Goal: Task Accomplishment & Management: Manage account settings

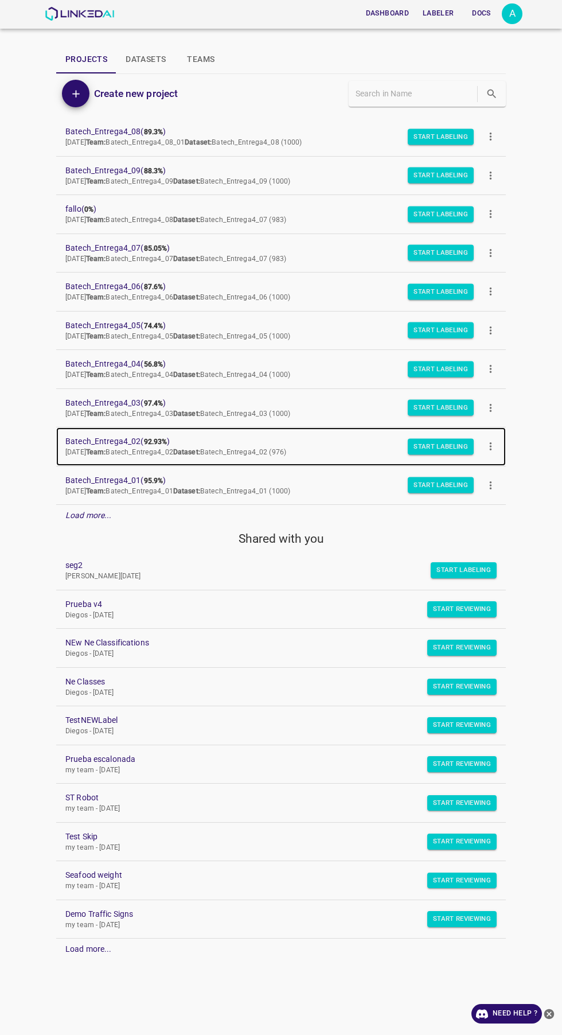
click at [154, 449] on span "Mon Sep 08 2025 Team: Batech_Entrega4_02 Dataset: Batech_Entrega4_02 (976)" at bounding box center [175, 452] width 221 height 8
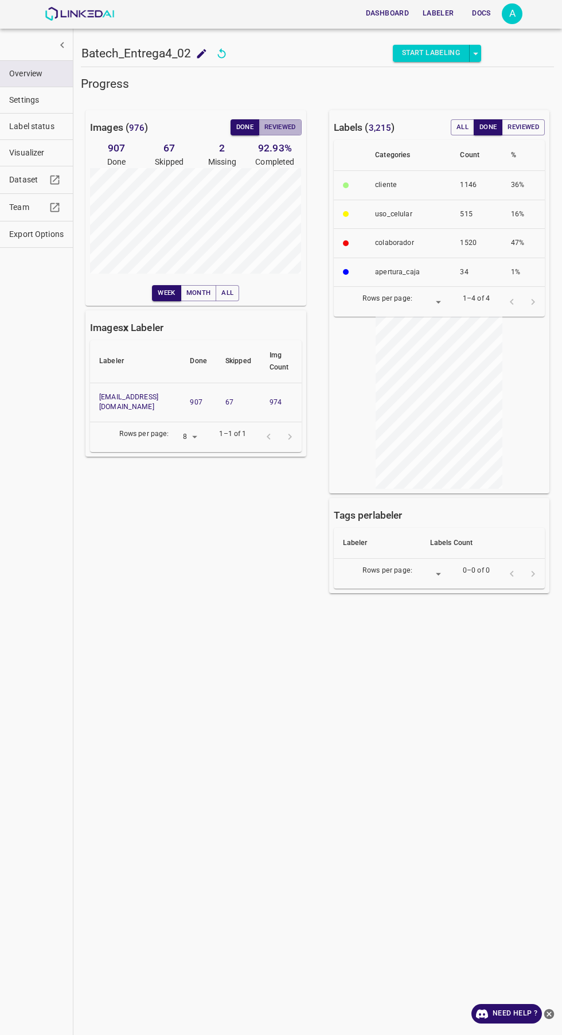
click at [286, 129] on button "Reviewed" at bounding box center [280, 127] width 43 height 16
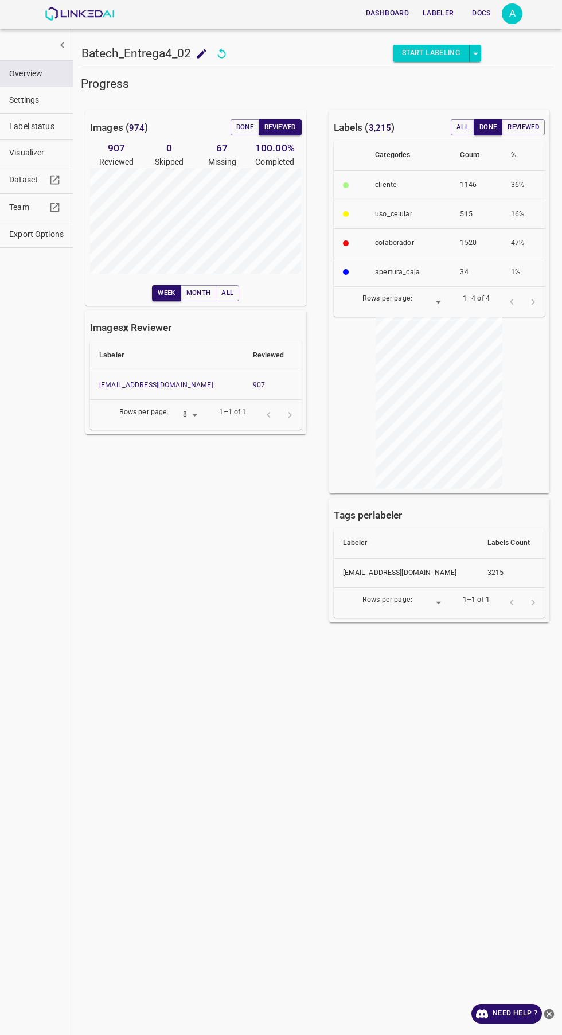
click at [243, 127] on button "Done" at bounding box center [245, 127] width 29 height 16
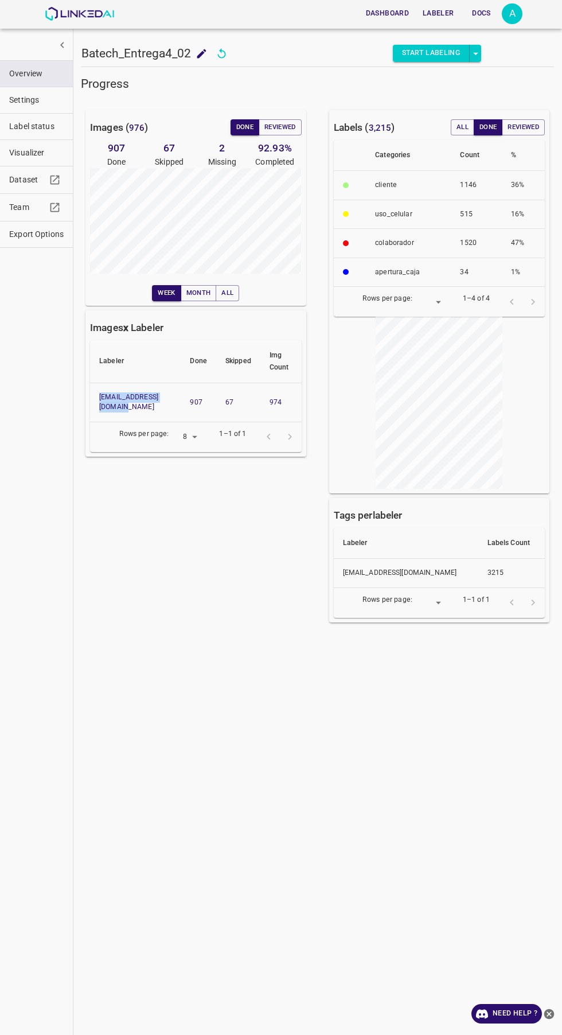
click at [240, 531] on div "Images ( 976 ) Done Reviewed 907 Done 67 Skipped 2 Missing 92.93 % Completed We…" at bounding box center [189, 359] width 244 height 535
click at [296, 120] on button "Reviewed" at bounding box center [280, 127] width 43 height 16
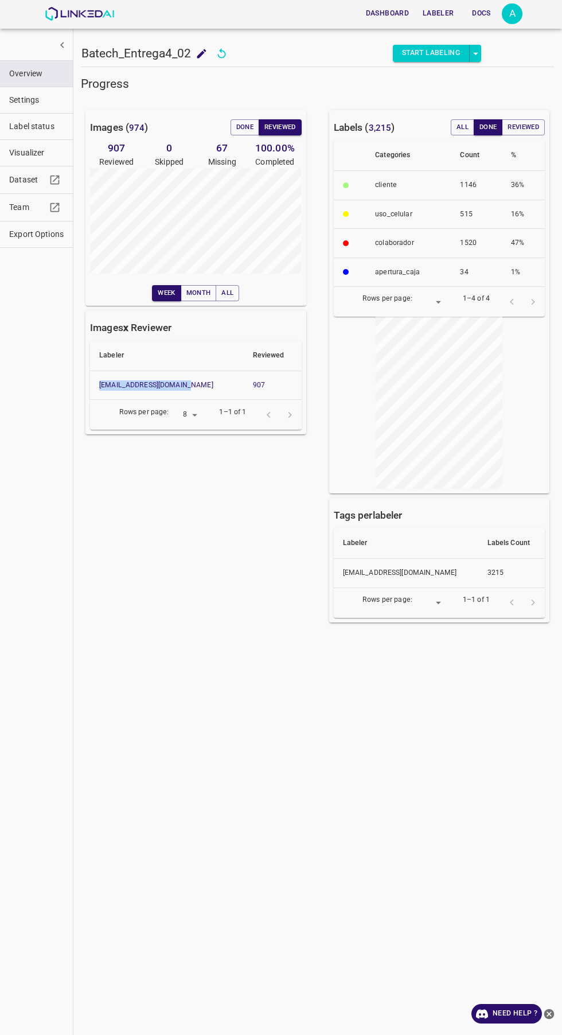
copy link "[EMAIL_ADDRESS][DOMAIN_NAME]"
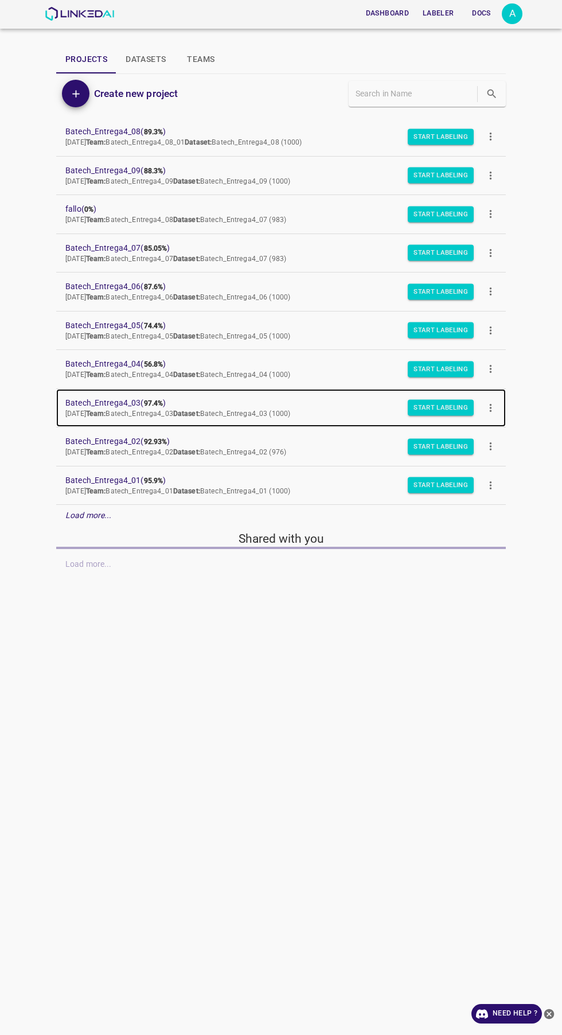
click at [142, 402] on span "Batech_Entrega4_03 ( 97.4% )" at bounding box center [271, 403] width 413 height 12
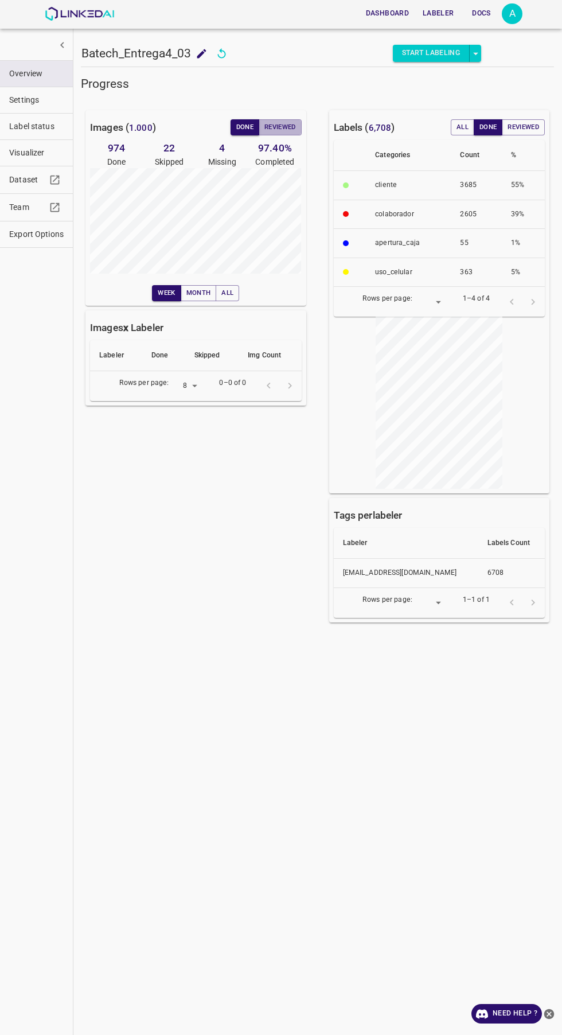
click at [290, 125] on button "Reviewed" at bounding box center [280, 127] width 43 height 16
click at [243, 127] on button "Done" at bounding box center [245, 127] width 29 height 16
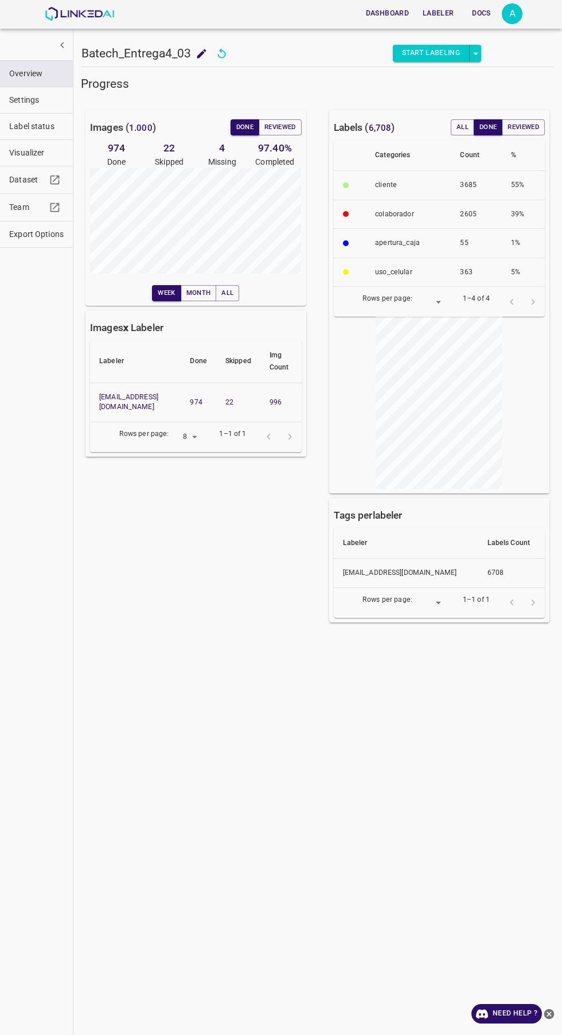
click at [290, 121] on button "Reviewed" at bounding box center [280, 127] width 43 height 16
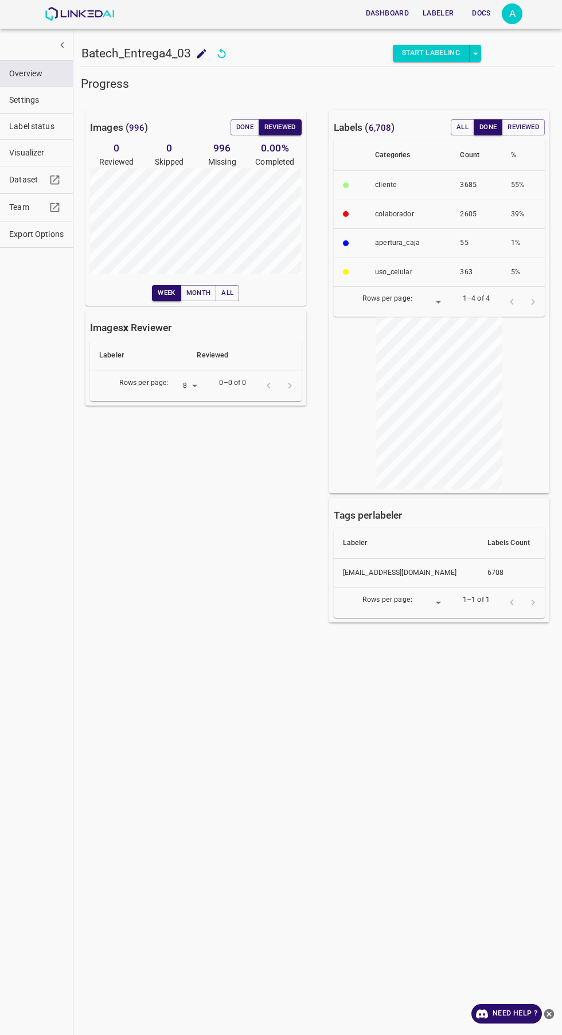
click at [250, 126] on button "Done" at bounding box center [245, 127] width 29 height 16
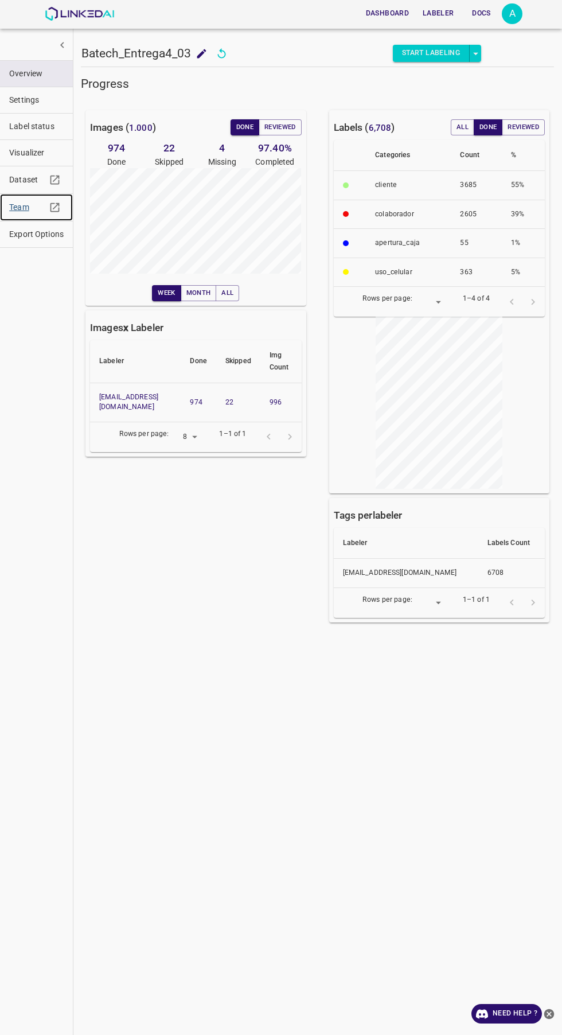
click at [18, 207] on span "Team" at bounding box center [27, 207] width 37 height 12
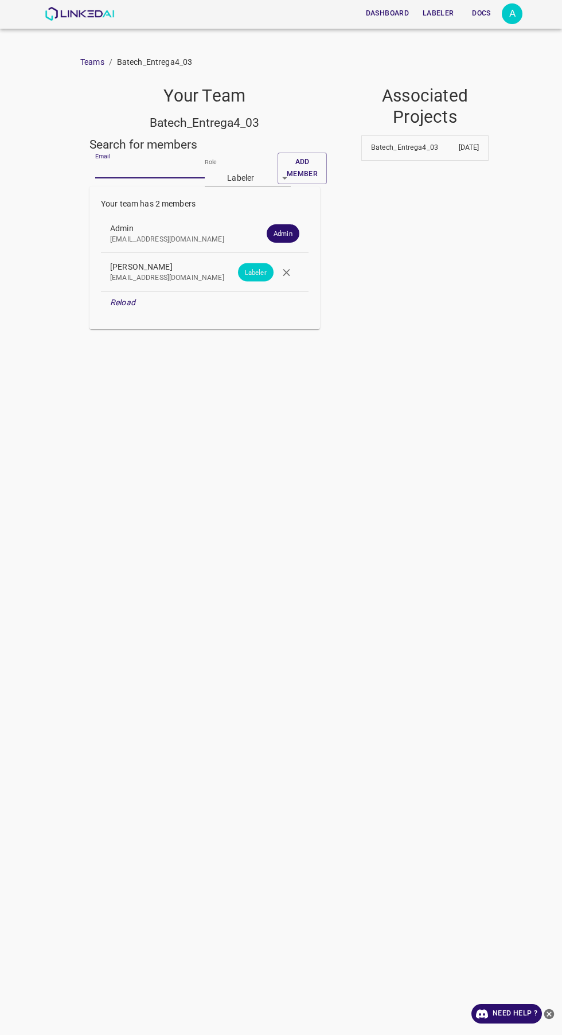
paste input "[EMAIL_ADDRESS][DOMAIN_NAME]"
type input "angelamar0593@gmail.com"
click at [247, 176] on body "Dashboard Labeler Docs A Teams / Batech_Entrega4_03 Your Team Batech_Entrega4_0…" at bounding box center [281, 517] width 562 height 1035
click at [254, 219] on li "Reviewer" at bounding box center [248, 219] width 86 height 19
click at [303, 162] on button "Add member" at bounding box center [302, 169] width 49 height 32
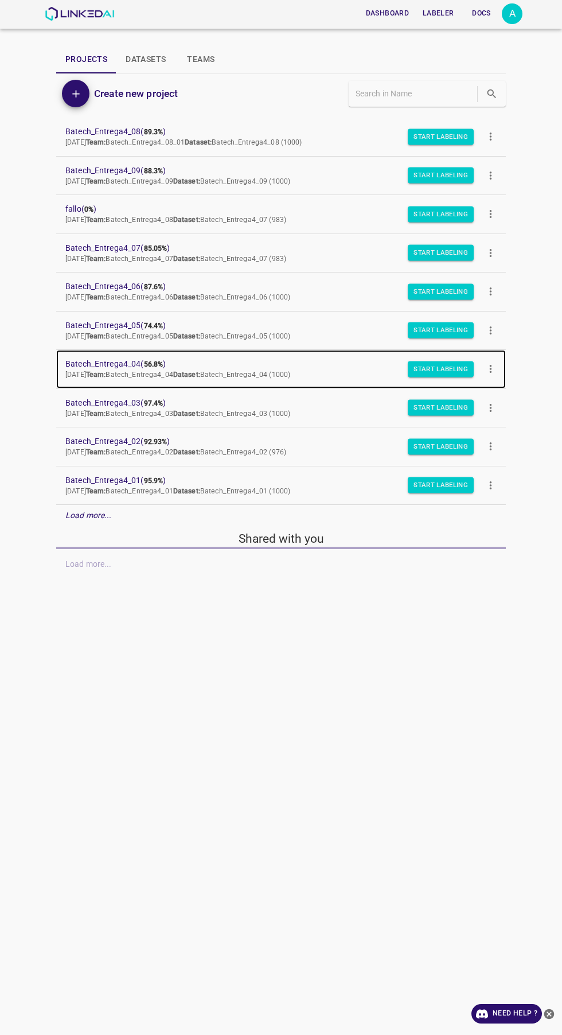
click at [133, 364] on span "Batech_Entrega4_04 ( 56.8% )" at bounding box center [271, 364] width 413 height 12
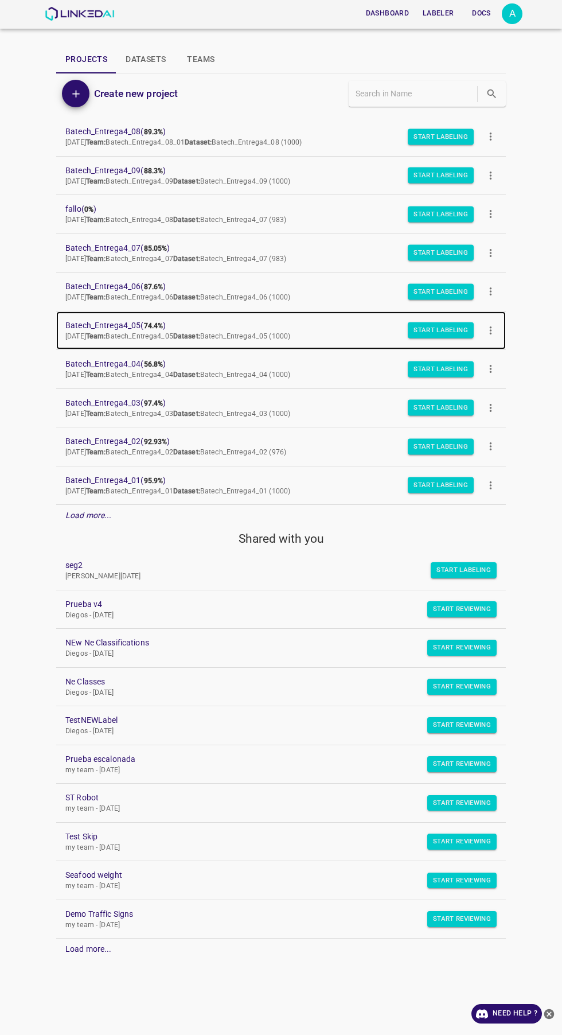
click at [128, 324] on span "Batech_Entrega4_05 ( 74.4% )" at bounding box center [271, 326] width 413 height 12
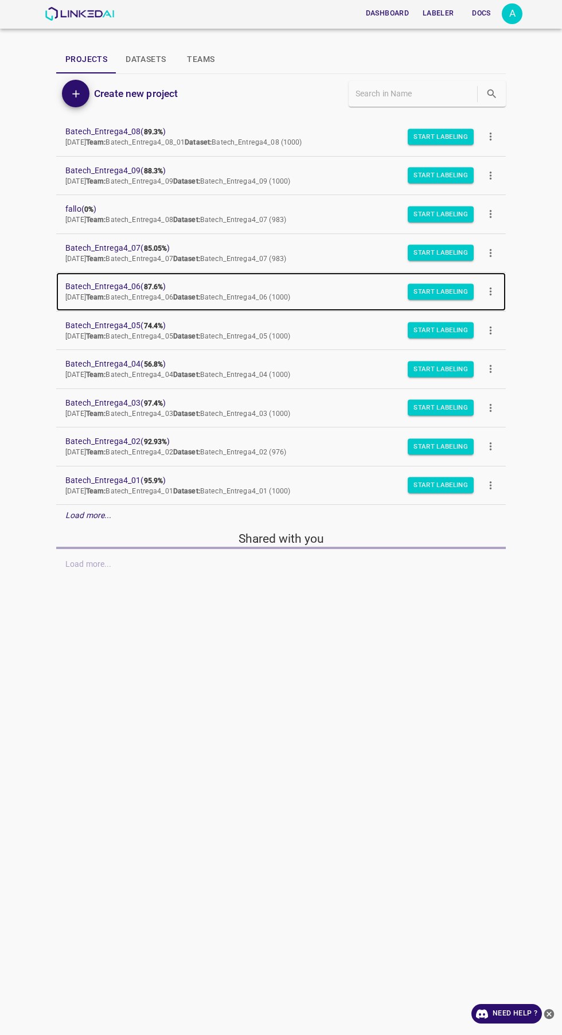
click at [143, 286] on span "Batech_Entrega4_06 ( 87.6% )" at bounding box center [271, 287] width 413 height 12
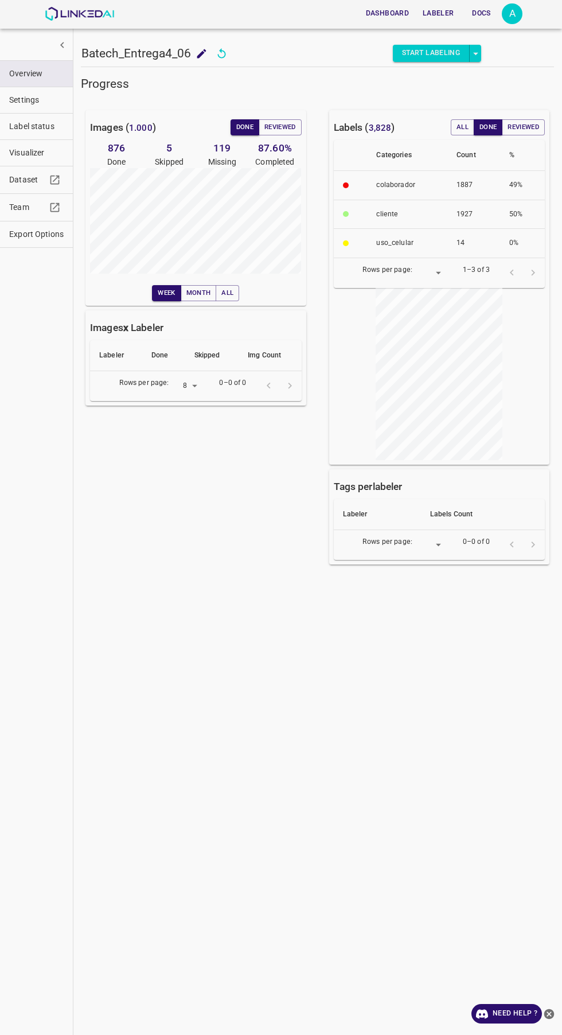
click at [278, 129] on button "Reviewed" at bounding box center [280, 127] width 43 height 16
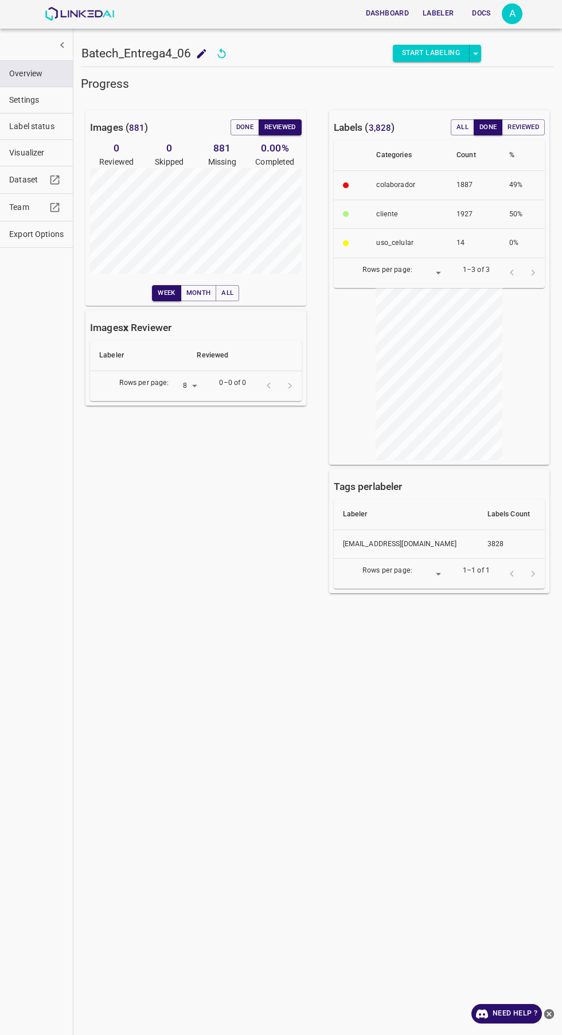
click at [243, 127] on button "Done" at bounding box center [245, 127] width 29 height 16
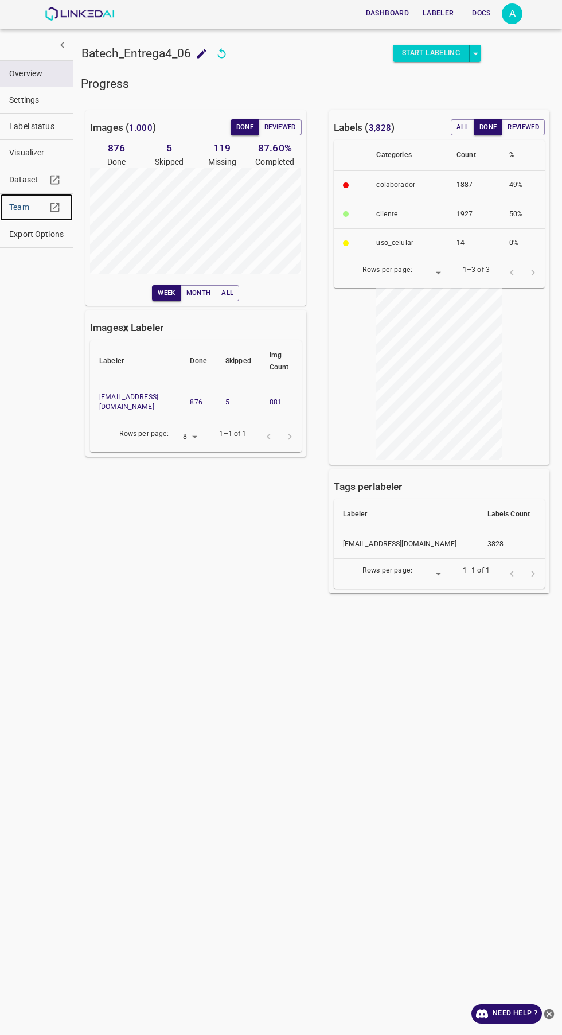
click at [24, 205] on span "Team" at bounding box center [27, 207] width 37 height 12
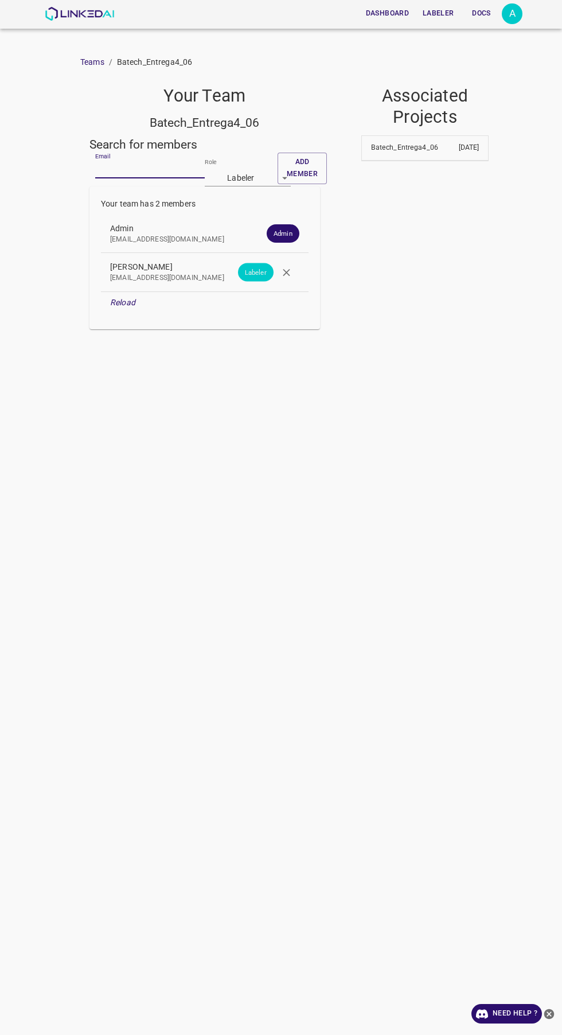
paste input "[EMAIL_ADDRESS][DOMAIN_NAME]"
type input "[EMAIL_ADDRESS][DOMAIN_NAME]"
click at [250, 176] on body "Dashboard Labeler Docs A Teams / Batech_Entrega4_06 Your Team Batech_Entrega4_0…" at bounding box center [281, 517] width 562 height 1035
click at [248, 212] on li "Reviewer" at bounding box center [248, 219] width 86 height 19
click at [292, 176] on button "Add member" at bounding box center [302, 169] width 49 height 32
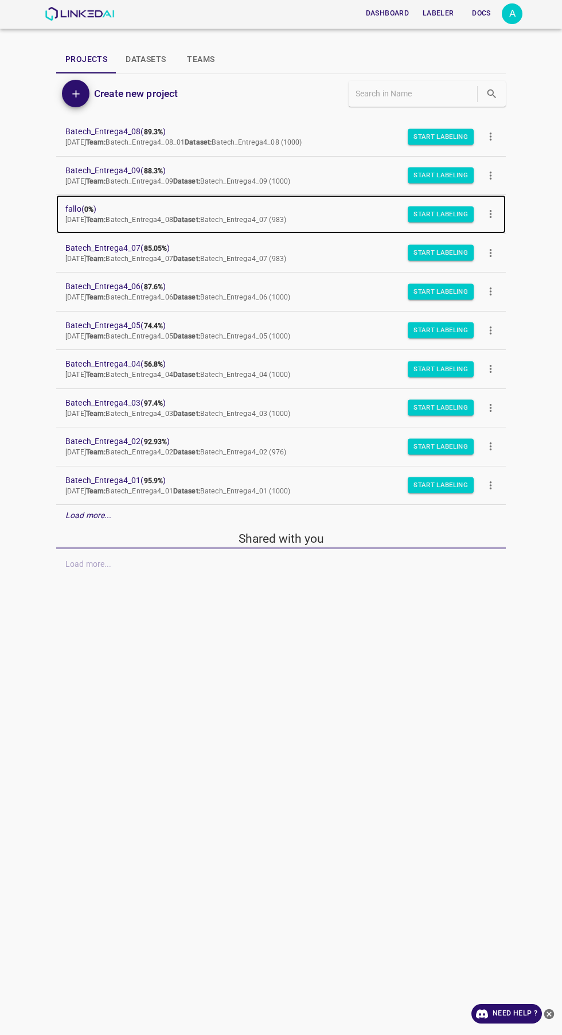
click at [106, 221] on b "Team:" at bounding box center [96, 220] width 20 height 8
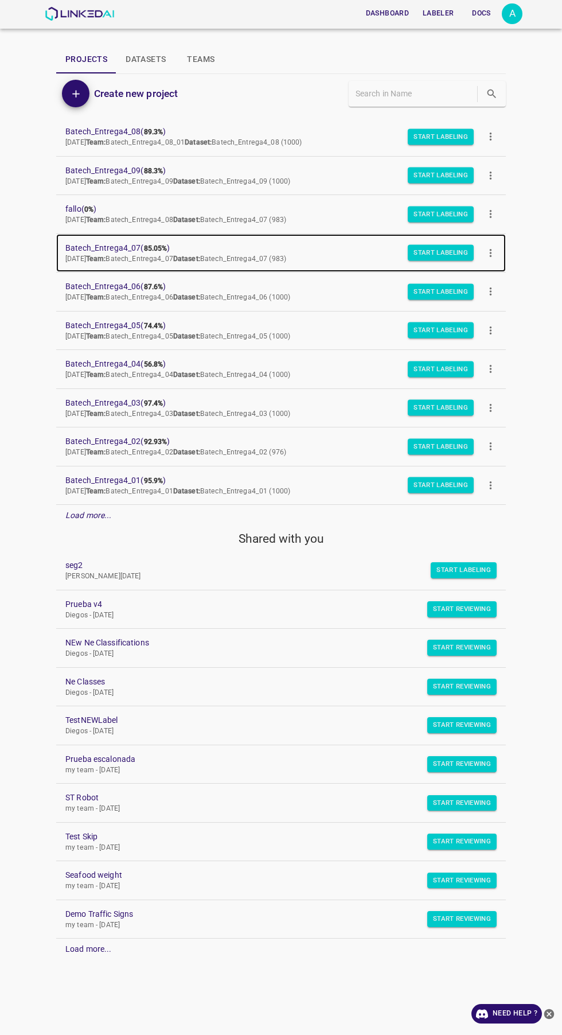
click at [149, 251] on b "85.05%" at bounding box center [156, 248] width 24 height 8
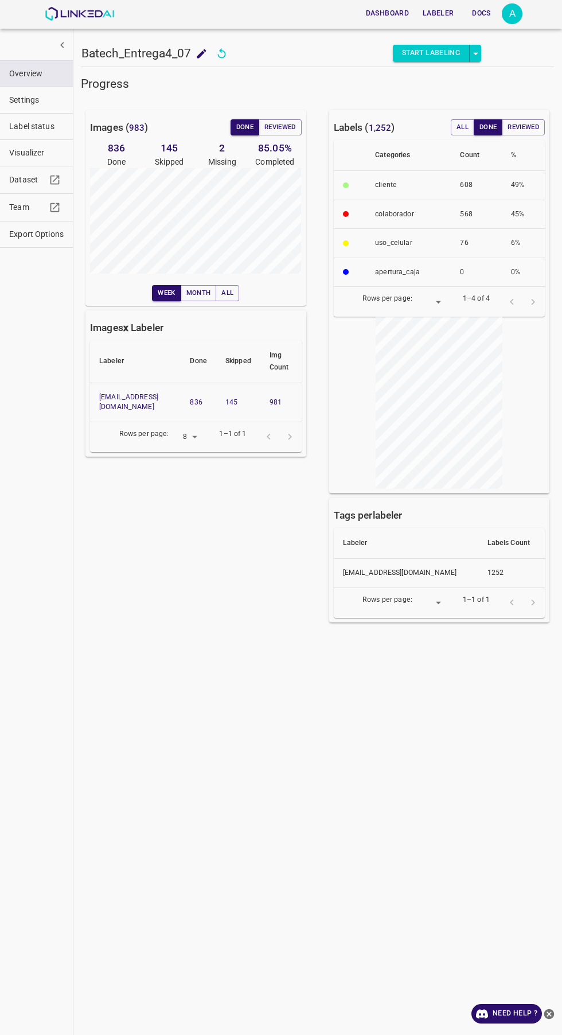
click at [290, 132] on button "Reviewed" at bounding box center [280, 127] width 43 height 16
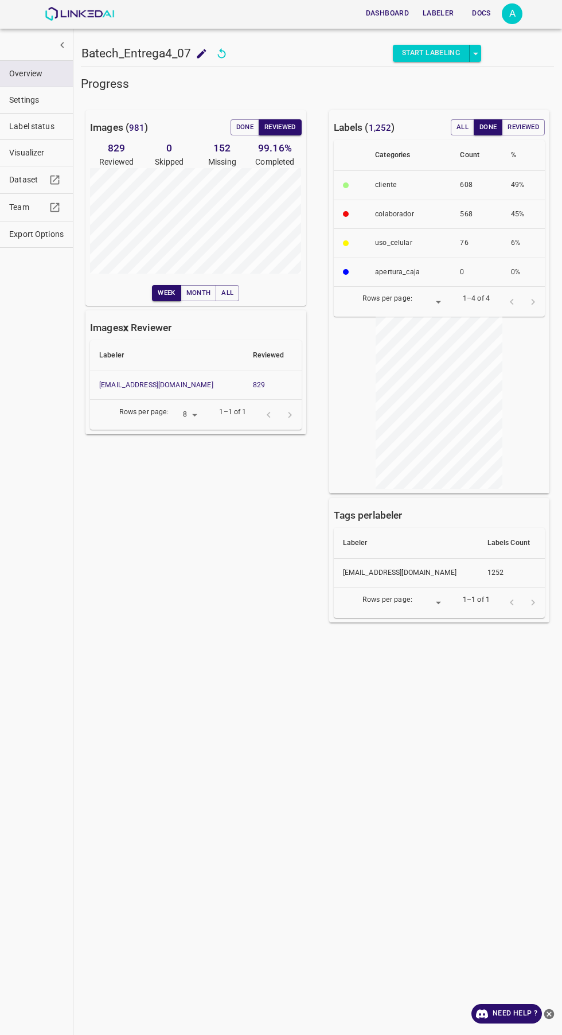
click at [243, 124] on button "Done" at bounding box center [245, 127] width 29 height 16
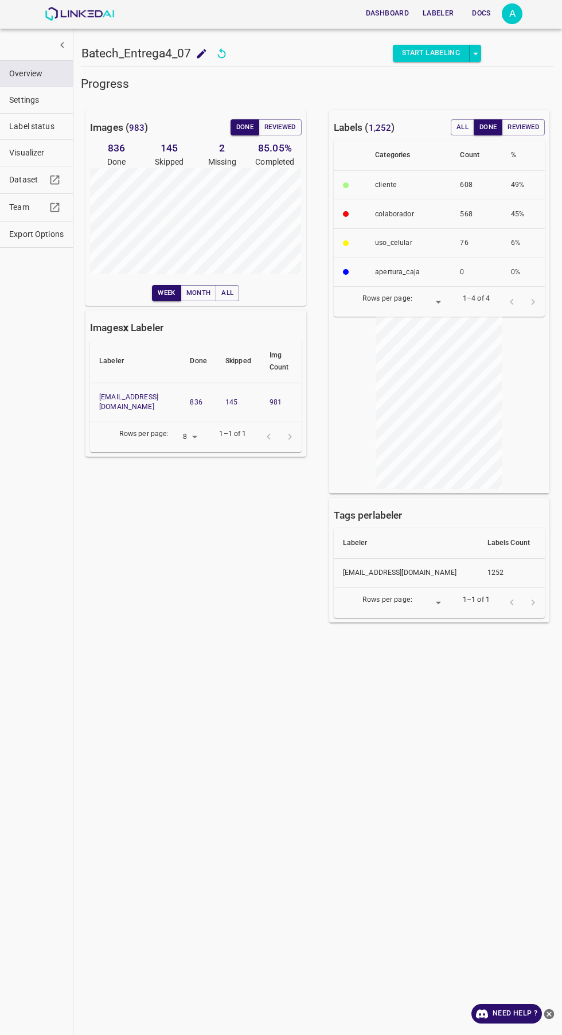
click at [288, 134] on button "Reviewed" at bounding box center [280, 127] width 43 height 16
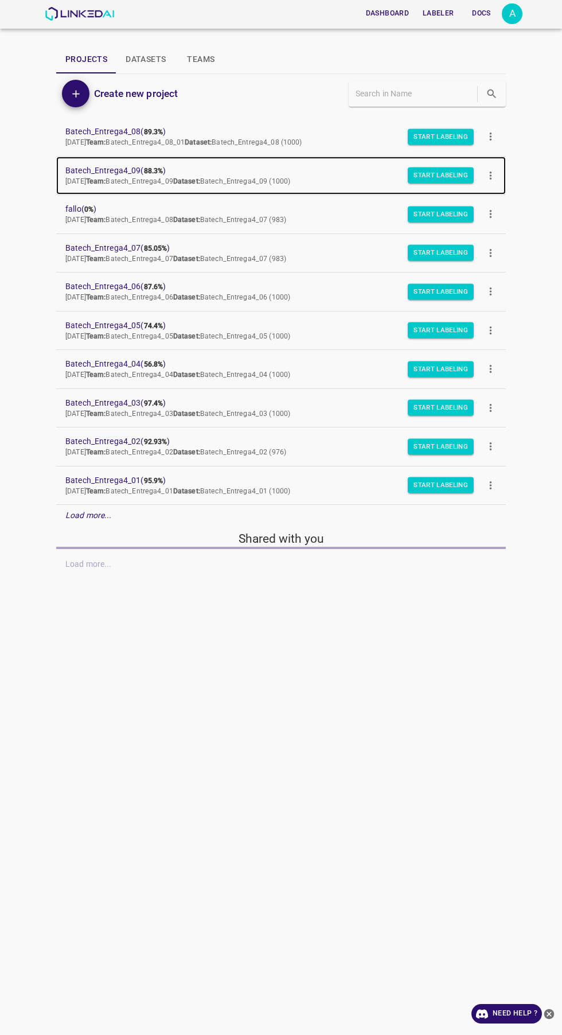
click at [138, 170] on span "Batech_Entrega4_09 ( 88.3% )" at bounding box center [271, 171] width 413 height 12
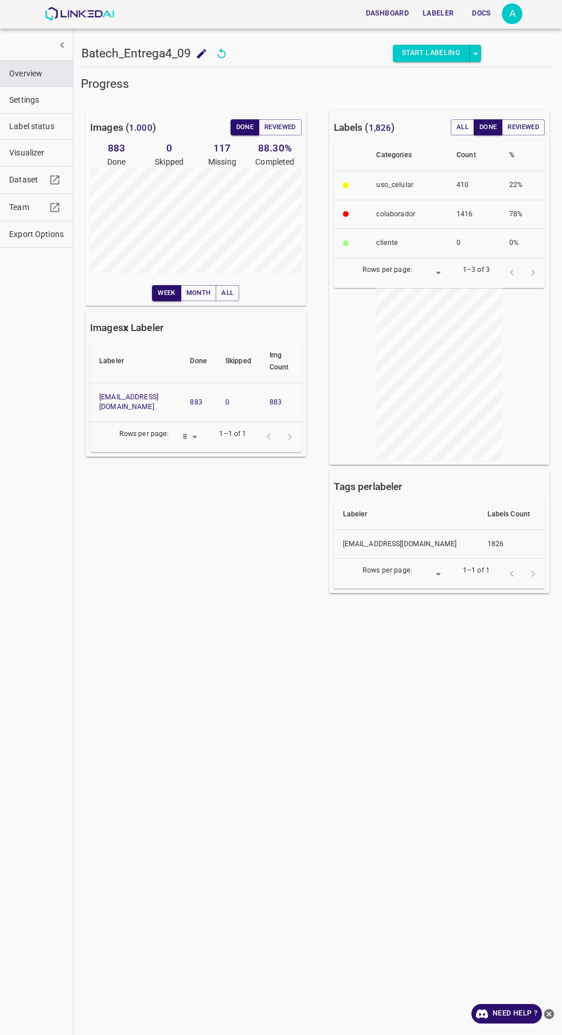
click at [286, 127] on button "Reviewed" at bounding box center [280, 127] width 43 height 16
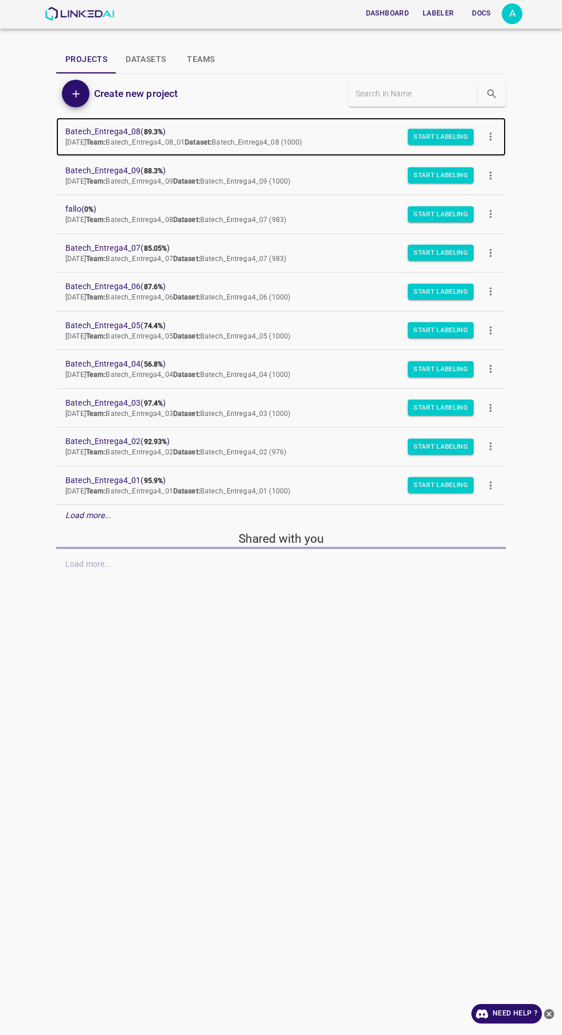
click at [145, 125] on link "Batech_Entrega4_08 ( 89.3% ) Tue Sep 09 2025 Team: Batech_Entrega4_08_01 Datase…" at bounding box center [281, 137] width 450 height 38
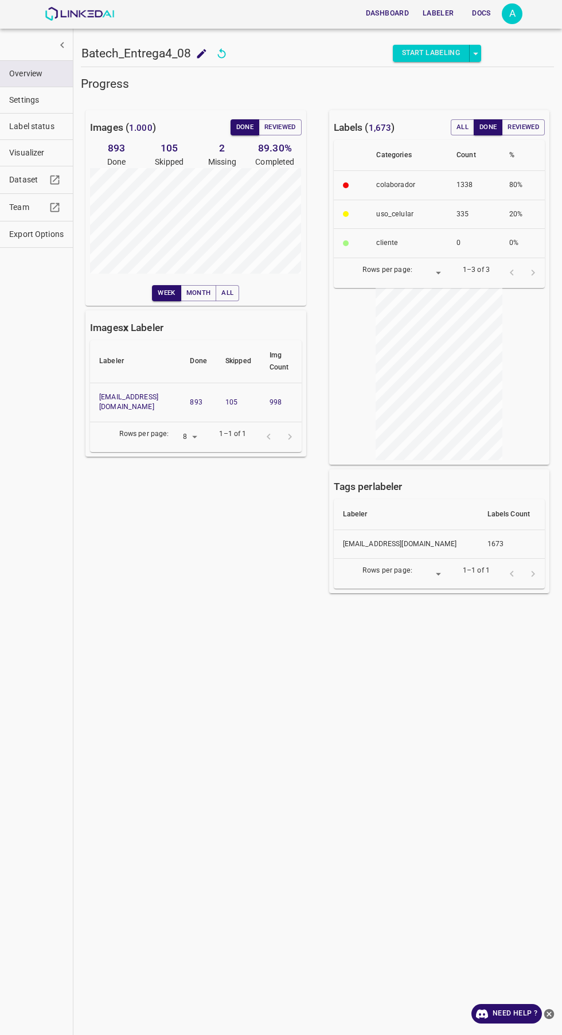
click at [273, 120] on button "Reviewed" at bounding box center [280, 127] width 43 height 16
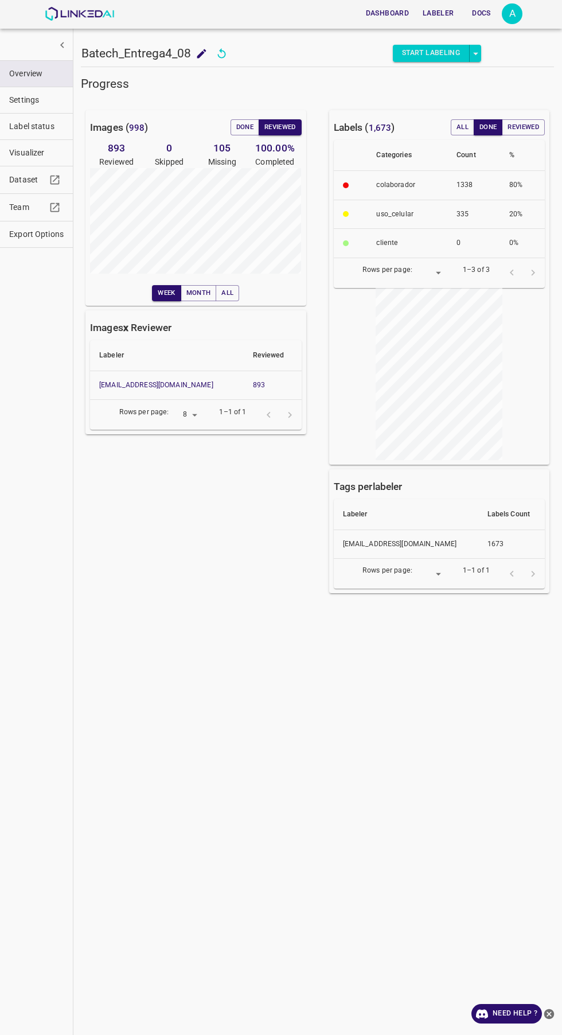
click at [238, 123] on button "Done" at bounding box center [245, 127] width 29 height 16
